Goal: Task Accomplishment & Management: Use online tool/utility

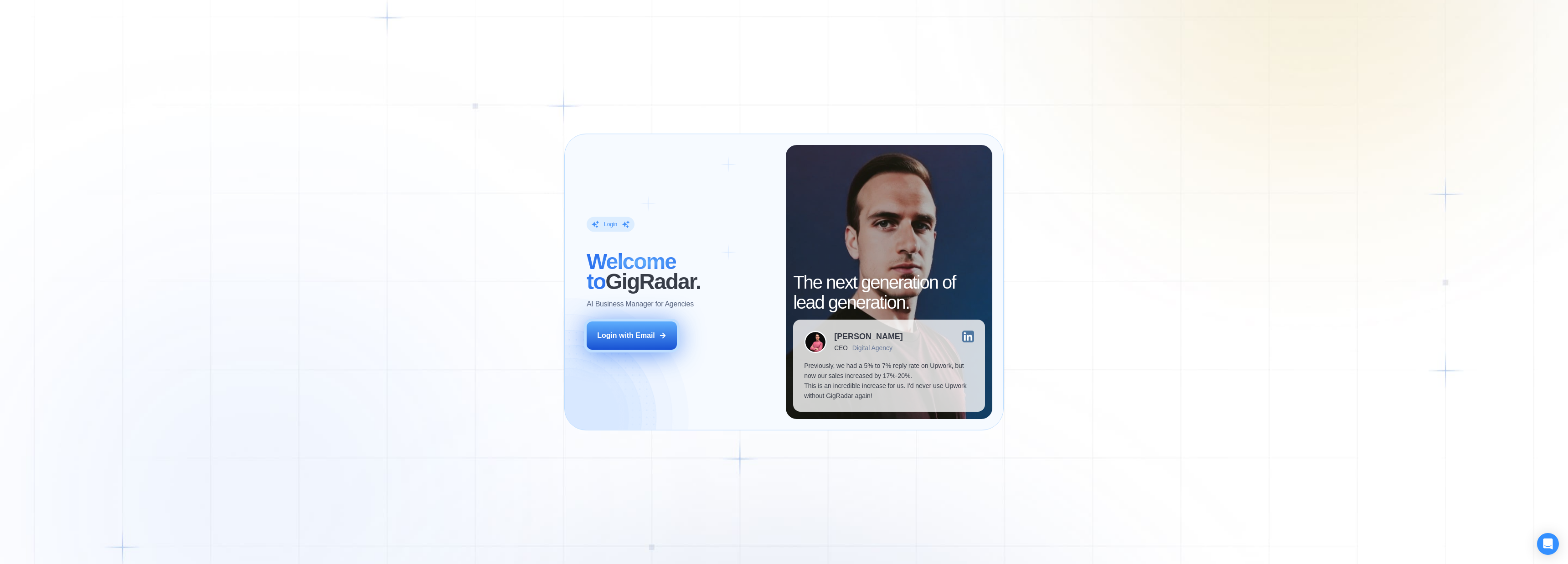
click at [617, 331] on div "Login with Email" at bounding box center [626, 336] width 58 height 10
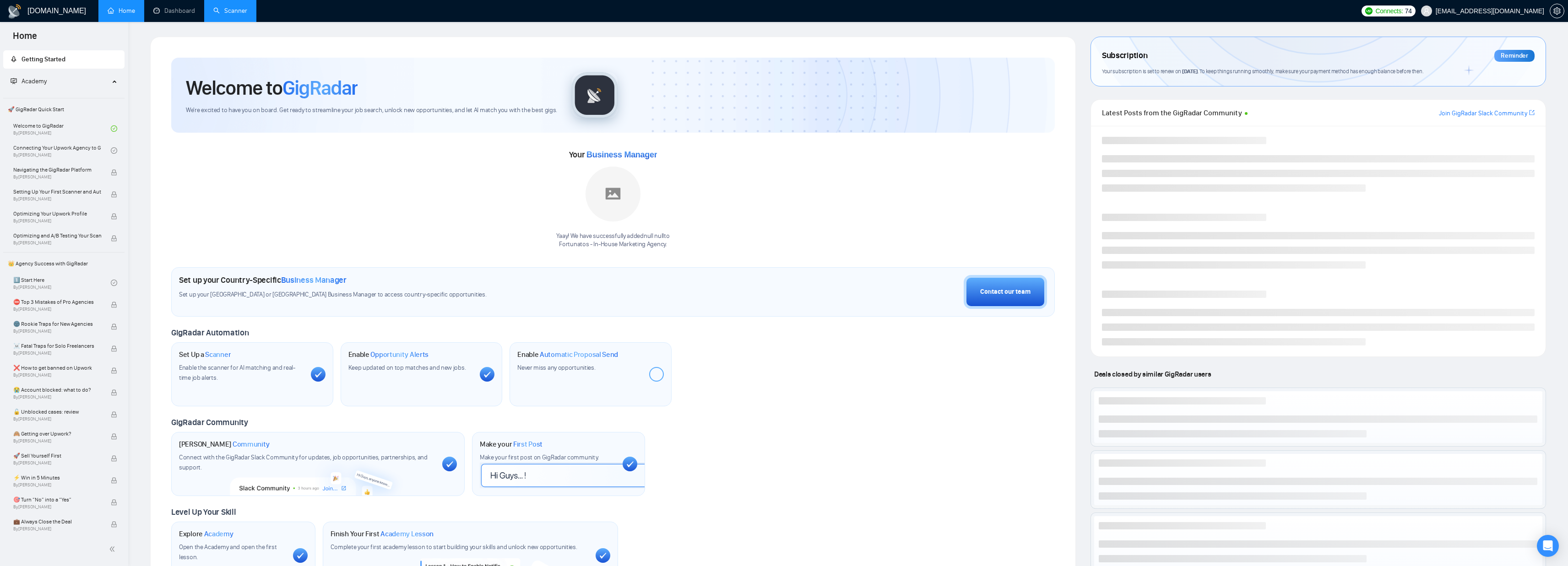
click at [236, 13] on link "Scanner" at bounding box center [230, 10] width 34 height 8
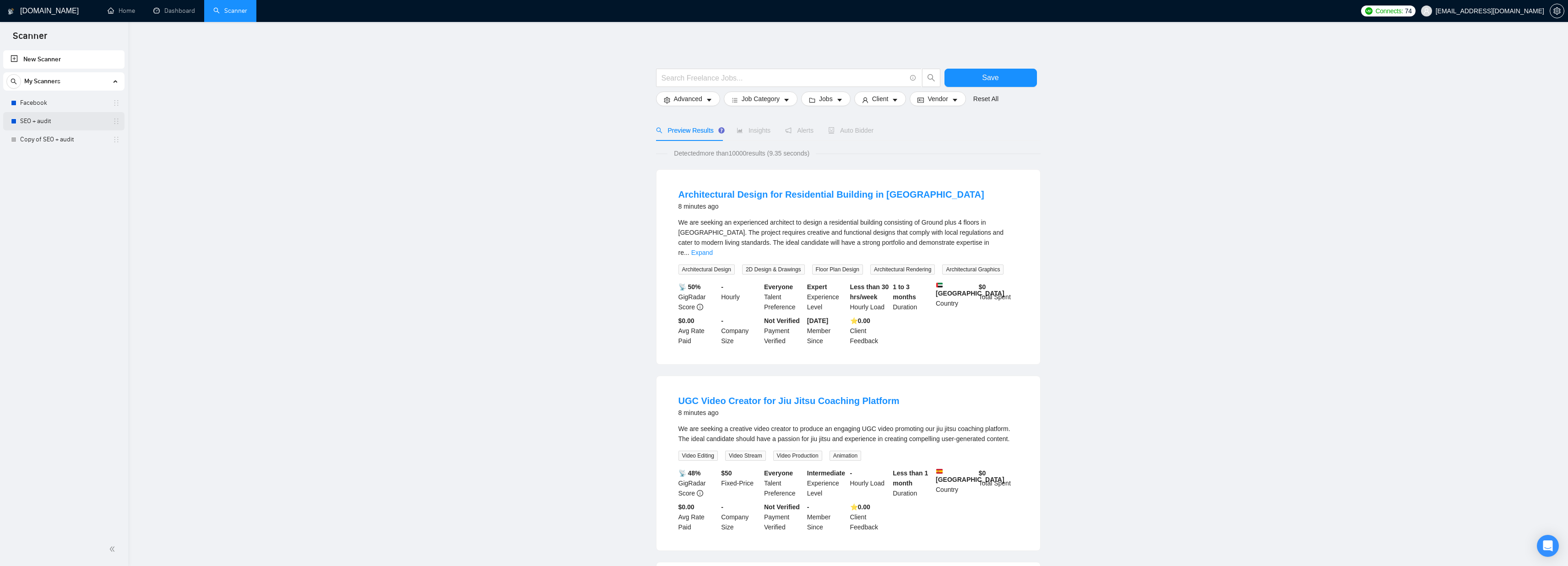
click at [43, 119] on link "SEO + audit" at bounding box center [64, 121] width 87 height 18
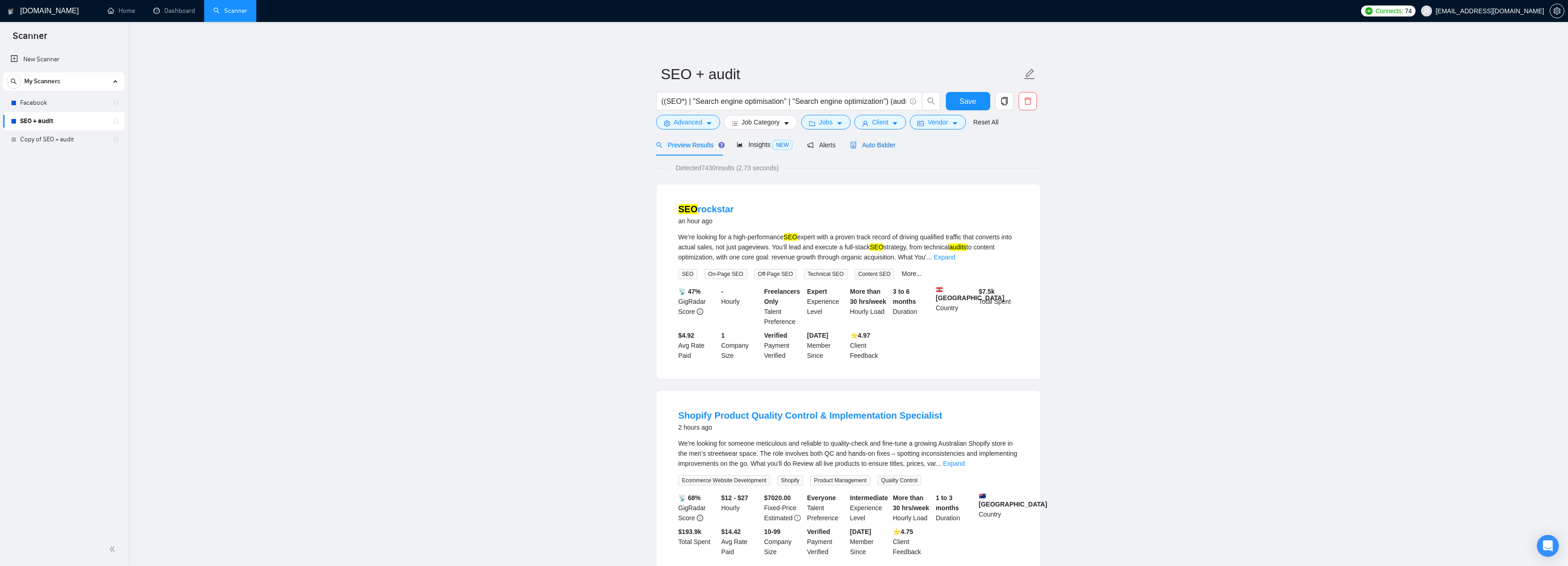
click at [878, 145] on span "Auto Bidder" at bounding box center [873, 145] width 45 height 7
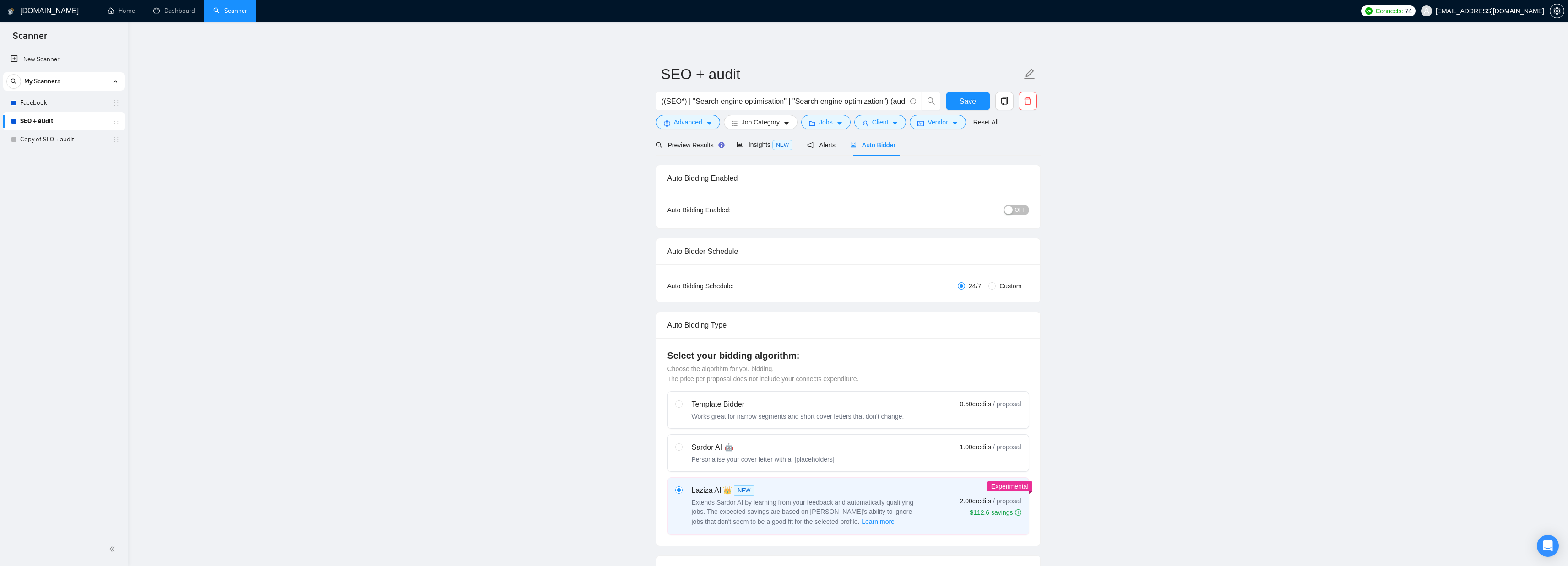
checkbox input "true"
click at [1021, 210] on span "OFF" at bounding box center [1020, 210] width 11 height 10
click at [682, 144] on span "Preview Results" at bounding box center [689, 145] width 66 height 7
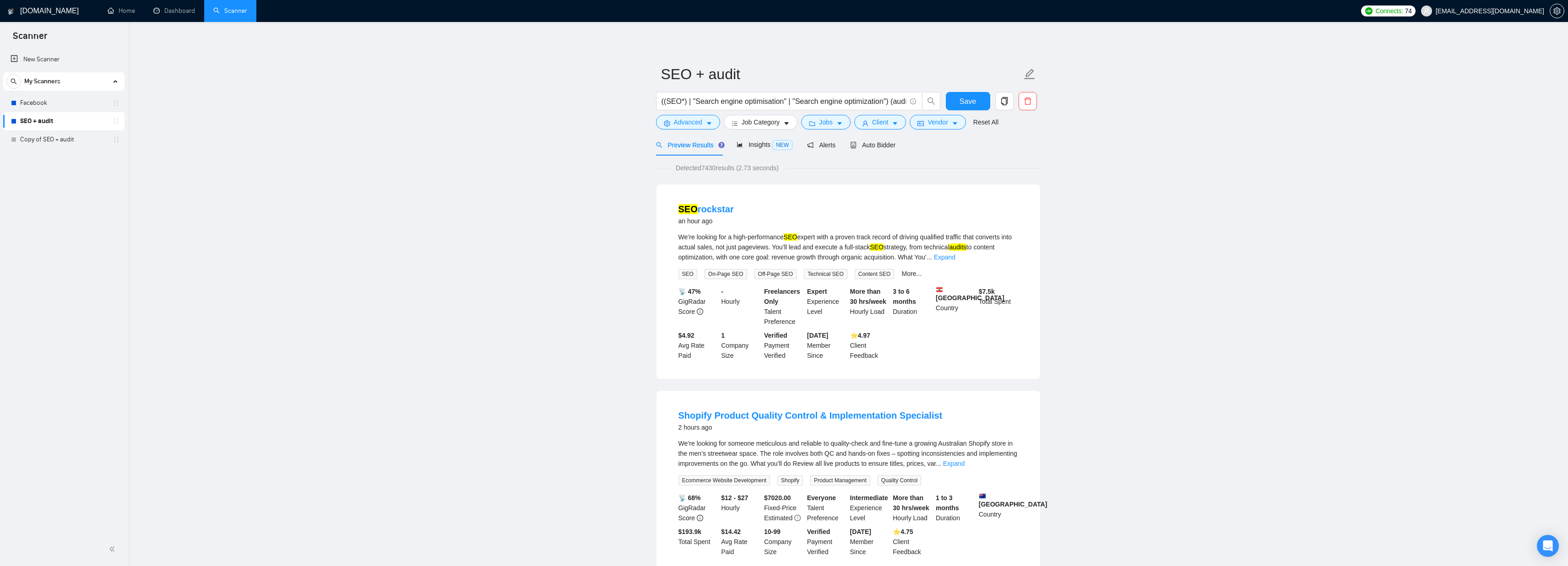
click at [852, 145] on div "Preview Results Insights NEW Alerts Auto Bidder" at bounding box center [776, 144] width 240 height 21
click at [863, 145] on span "Auto Bidder" at bounding box center [873, 145] width 45 height 7
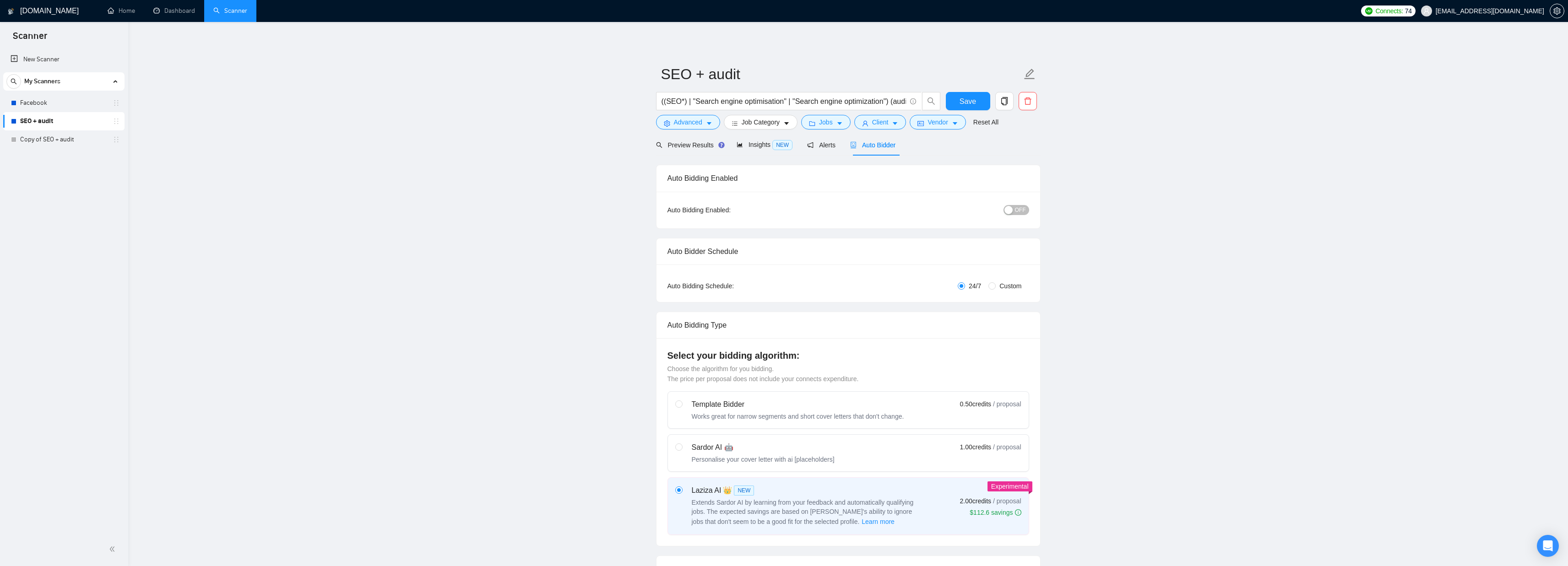
checkbox input "true"
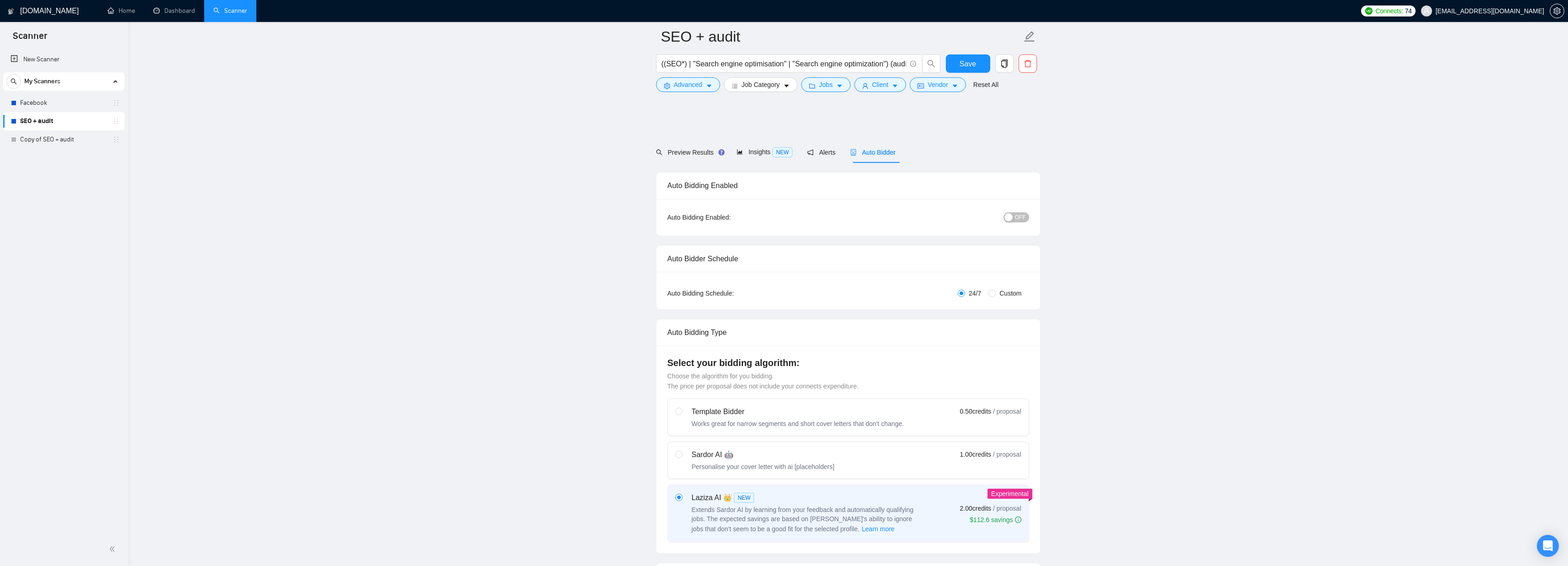
scroll to position [444, 0]
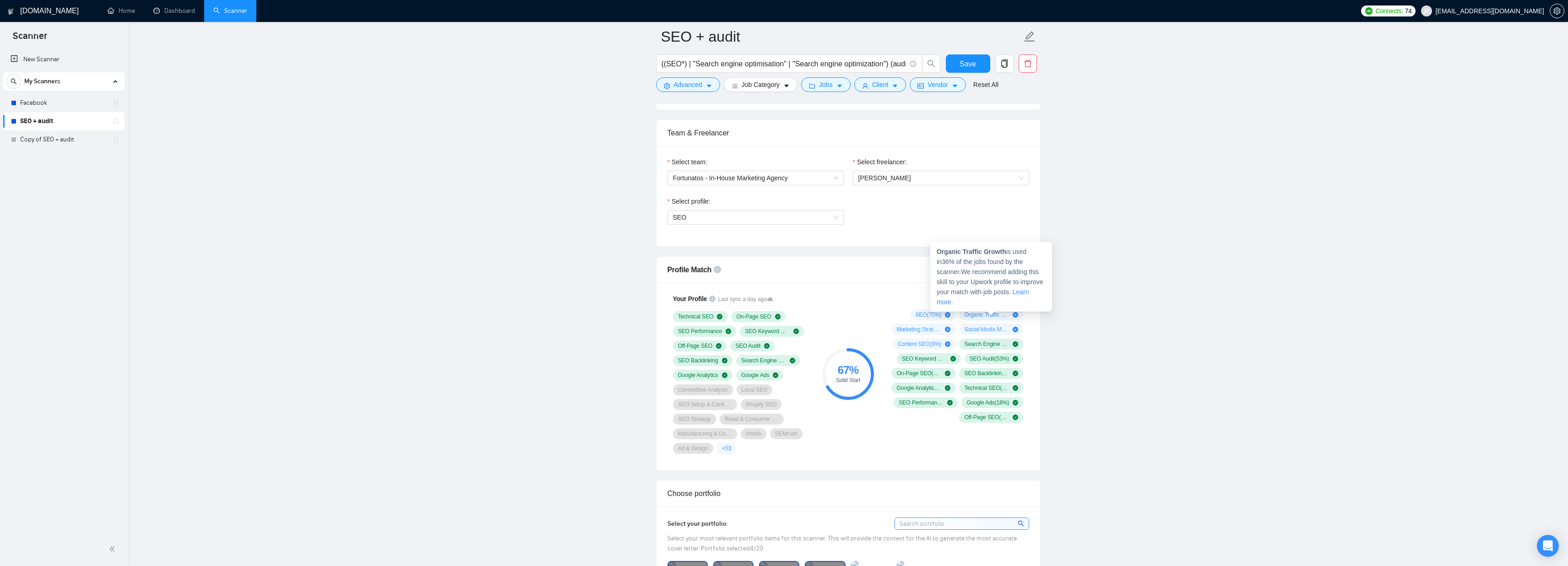
click at [1014, 316] on icon "plus-circle" at bounding box center [1015, 315] width 6 height 6
click at [946, 314] on icon "plus-circle" at bounding box center [948, 315] width 6 height 6
click at [1015, 315] on icon "plus-circle" at bounding box center [1015, 315] width 6 height 6
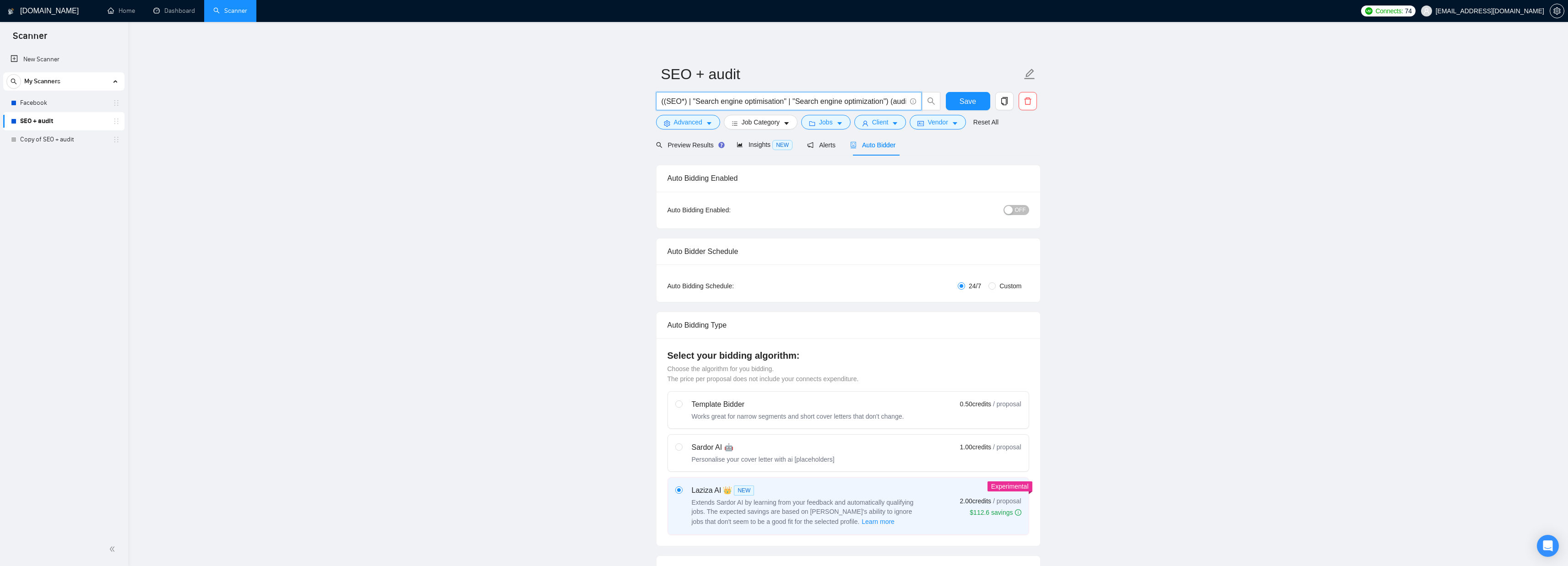
scroll to position [0, 15]
drag, startPoint x: 833, startPoint y: 103, endPoint x: 723, endPoint y: 104, distance: 110.0
click at [723, 104] on input "((SEO*) | "Search engine optimisation" | "Search engine optimization") (audit*)" at bounding box center [784, 101] width 245 height 12
click at [934, 144] on div "Preview Results Insights NEW Alerts Auto Bidder" at bounding box center [848, 144] width 385 height 21
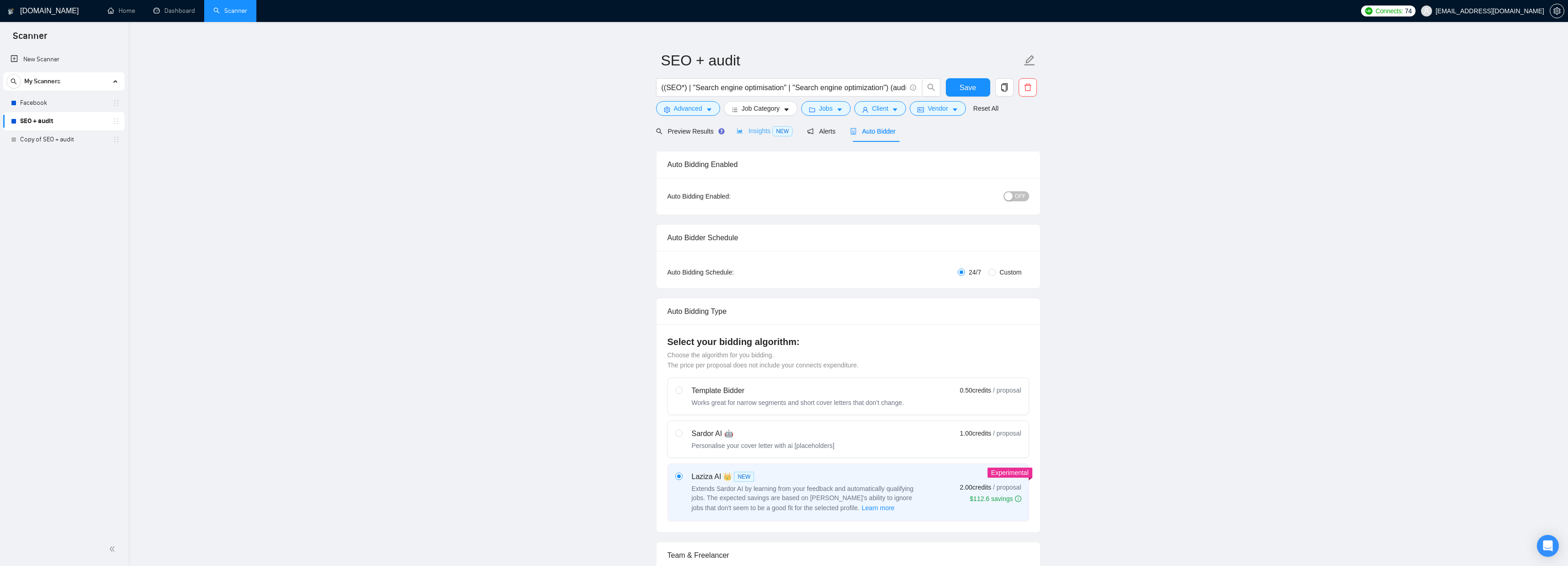
scroll to position [0, 0]
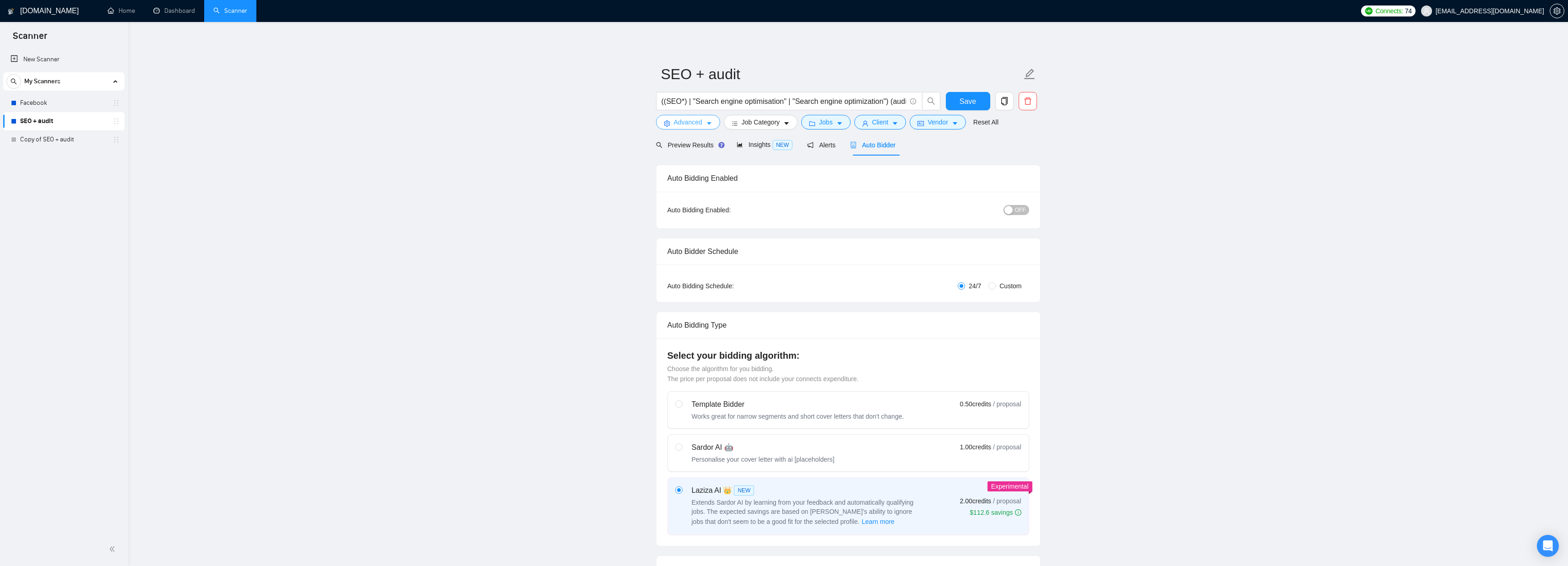
click at [706, 125] on button "Advanced" at bounding box center [688, 122] width 64 height 15
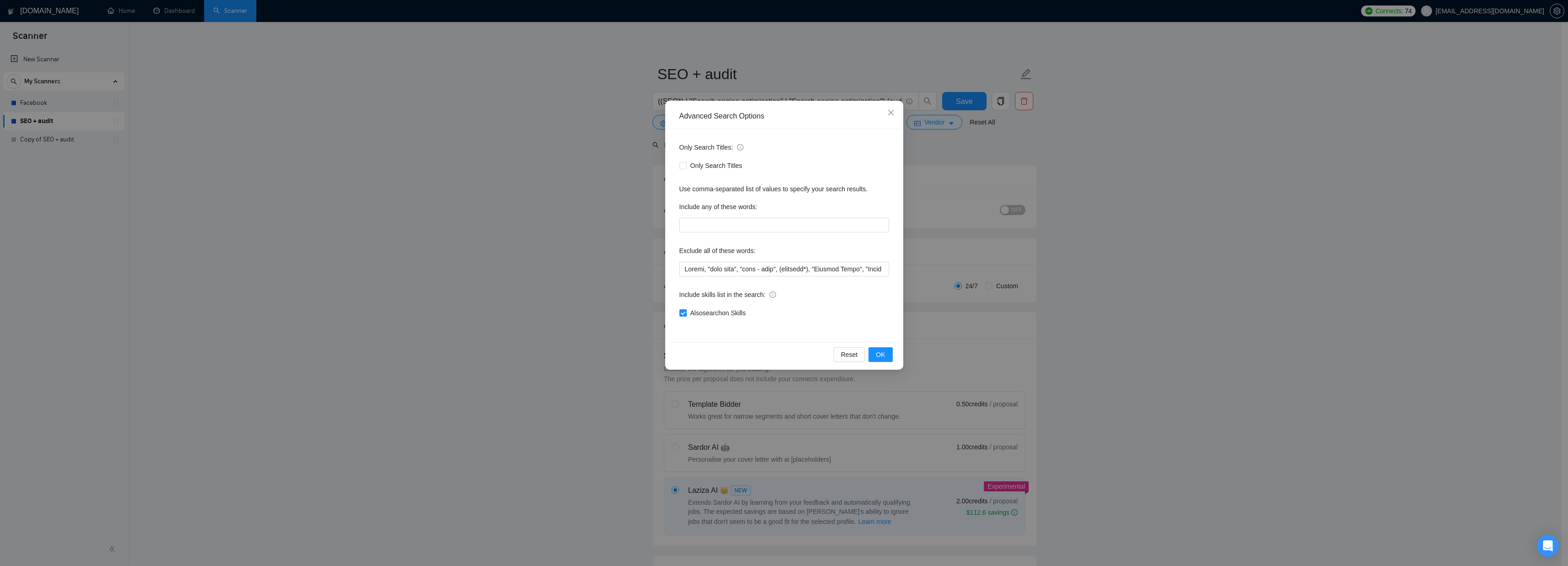
click at [936, 243] on div "Advanced Search Options Only Search Titles: Only Search Titles Use comma-separa…" at bounding box center [784, 283] width 1568 height 566
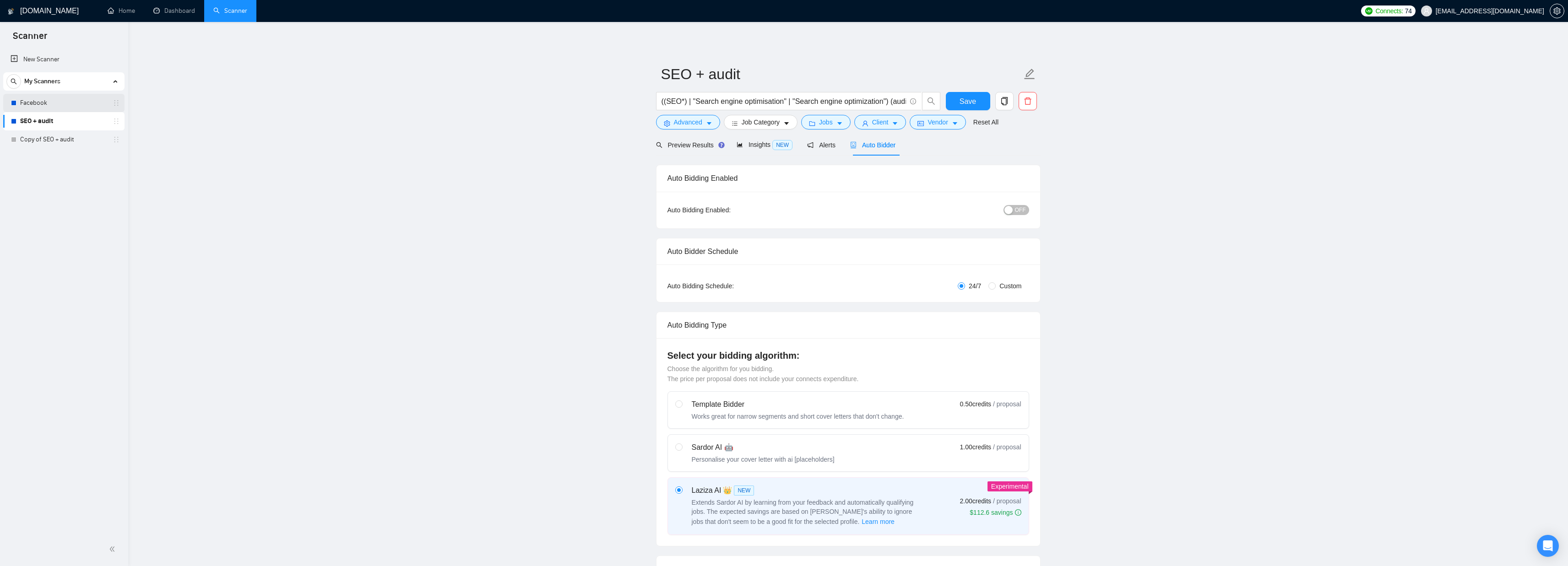
click at [70, 107] on link "Facebook" at bounding box center [64, 103] width 87 height 18
click at [1018, 210] on span "OFF" at bounding box center [1020, 210] width 11 height 10
click at [952, 106] on button "Save" at bounding box center [968, 101] width 45 height 18
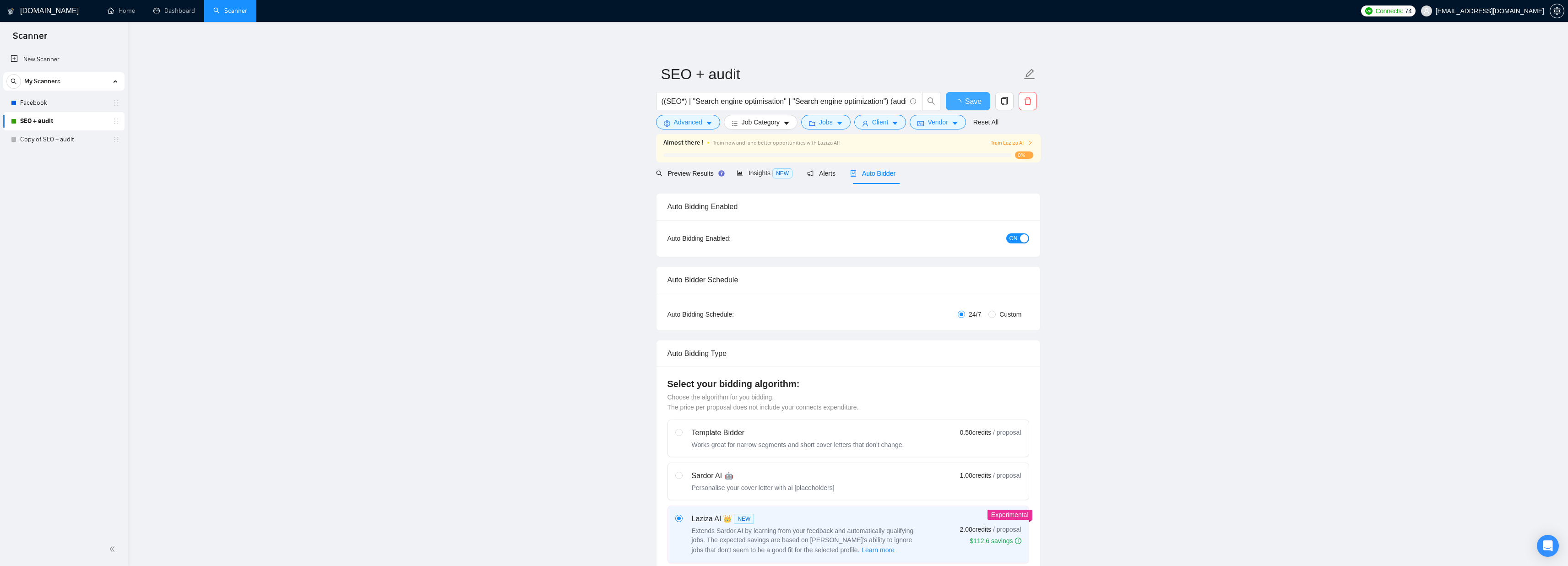
checkbox input "true"
click at [748, 174] on span "Insights NEW" at bounding box center [764, 173] width 56 height 7
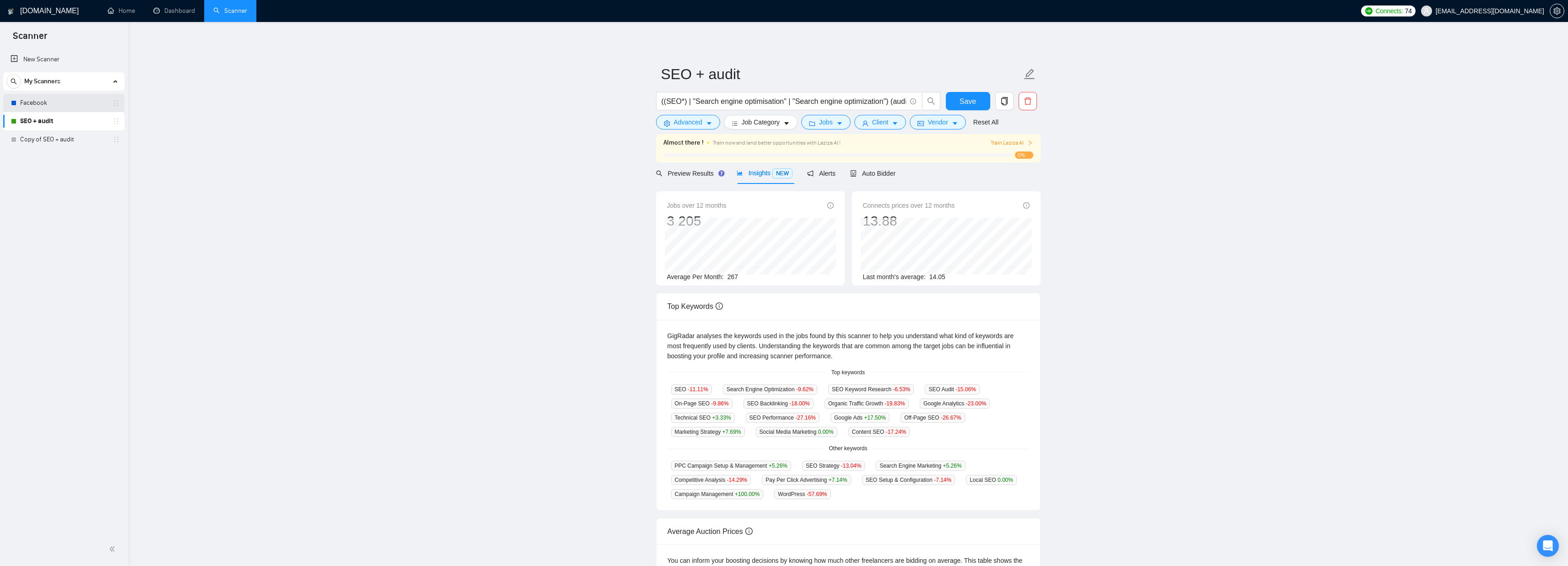
click at [58, 103] on link "Facebook" at bounding box center [64, 103] width 87 height 18
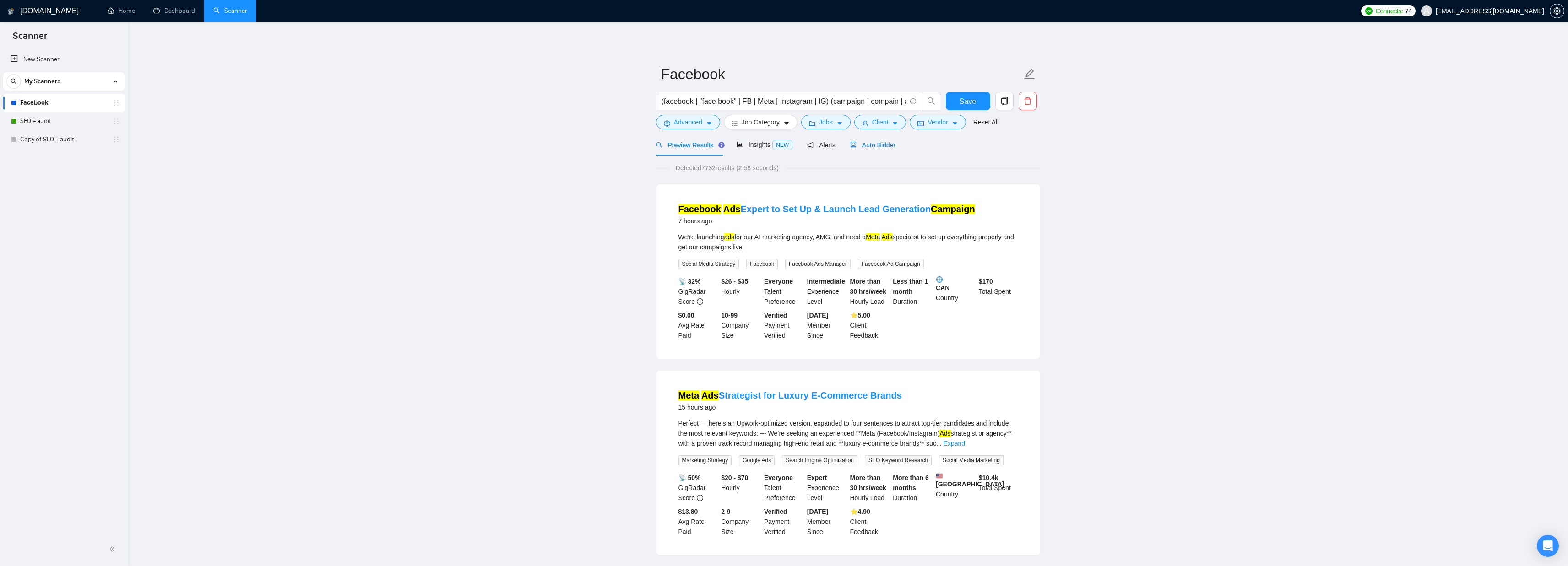
click at [885, 145] on span "Auto Bidder" at bounding box center [873, 145] width 45 height 7
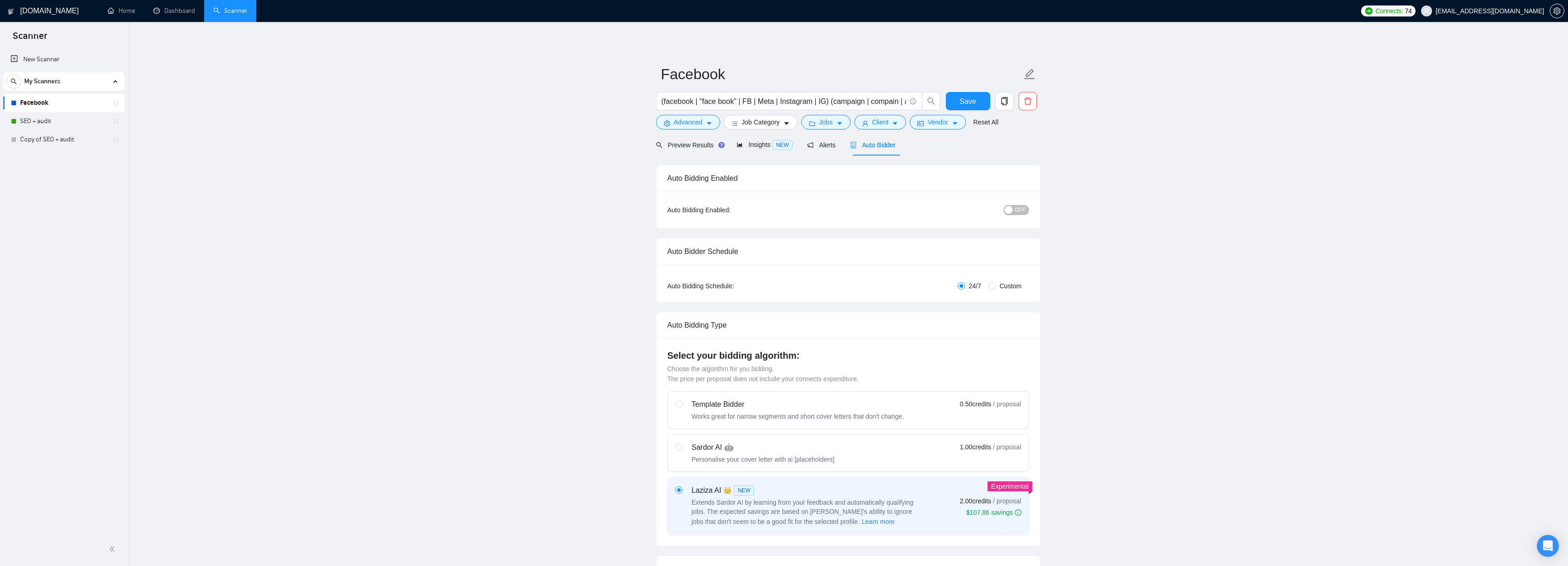
checkbox input "true"
click at [1017, 208] on span "OFF" at bounding box center [1020, 210] width 11 height 10
click at [972, 102] on span "Save" at bounding box center [968, 101] width 17 height 12
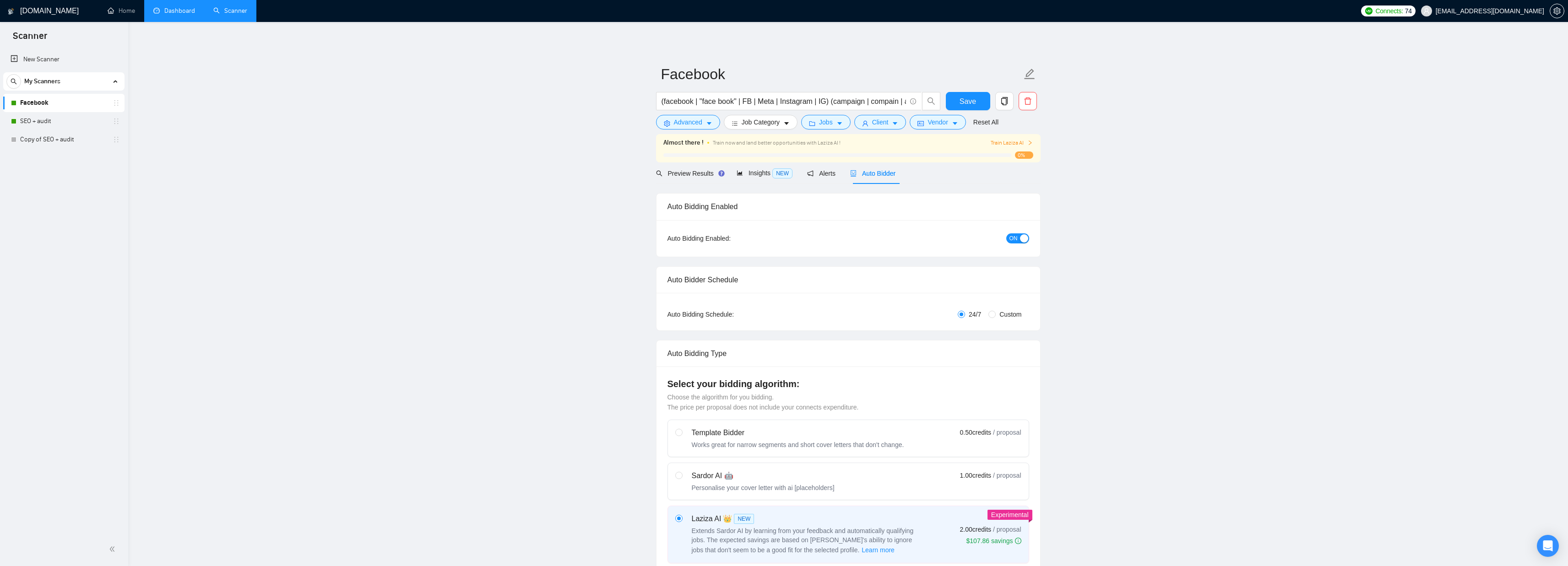
click at [158, 15] on link "Dashboard" at bounding box center [174, 10] width 42 height 8
